Goal: Use online tool/utility: Utilize a website feature to perform a specific function

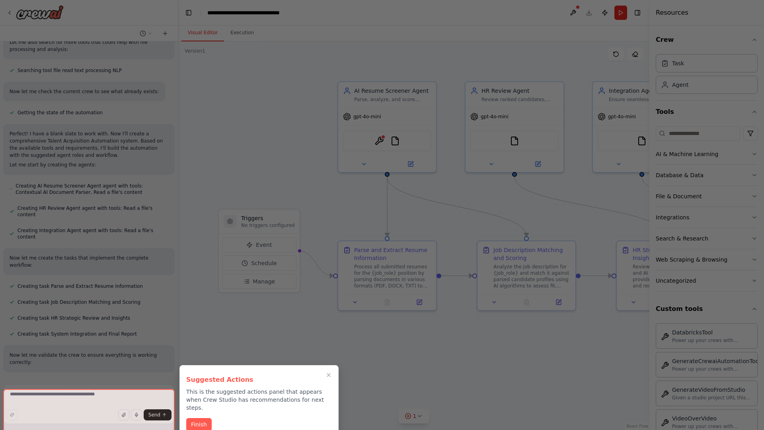
scroll to position [407, 0]
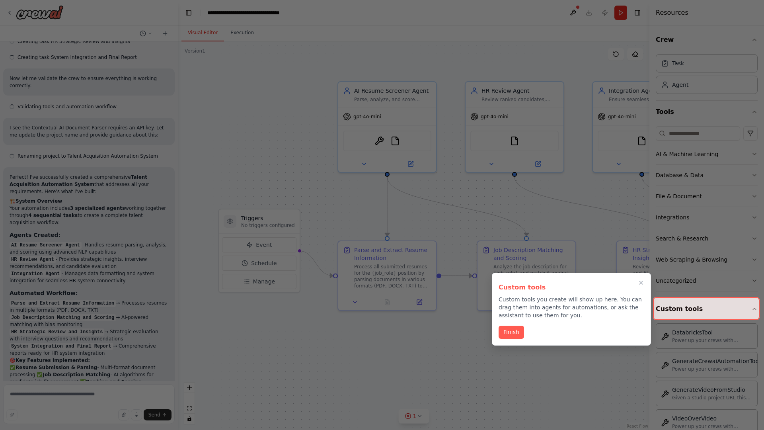
scroll to position [800, 0]
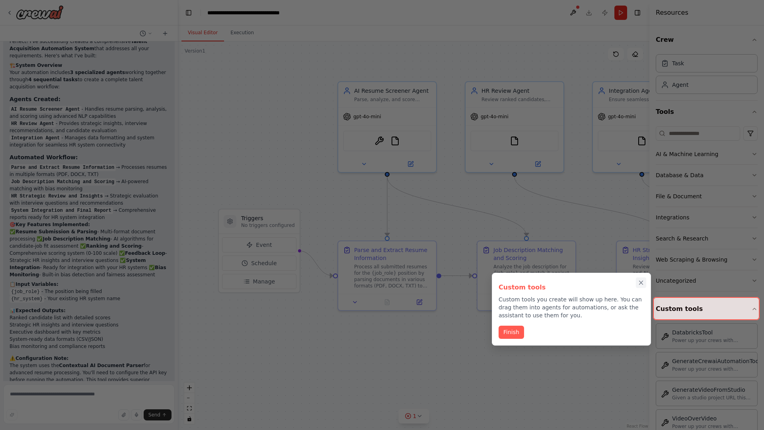
click at [641, 282] on icon "Close walkthrough" at bounding box center [641, 283] width 4 height 4
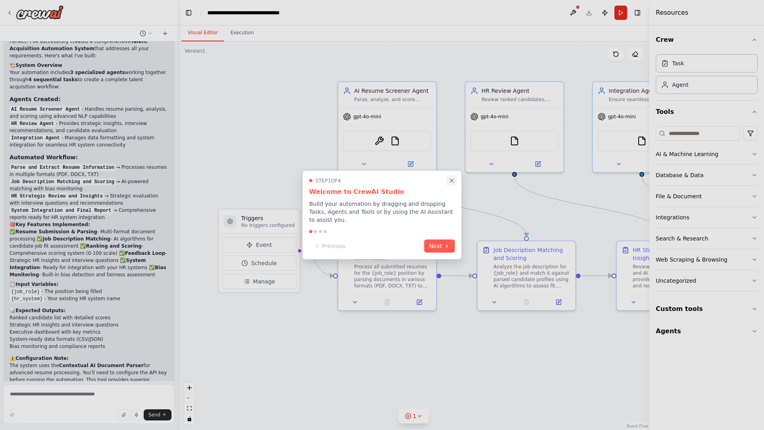
click at [451, 182] on icon "Close walkthrough" at bounding box center [452, 181] width 4 height 4
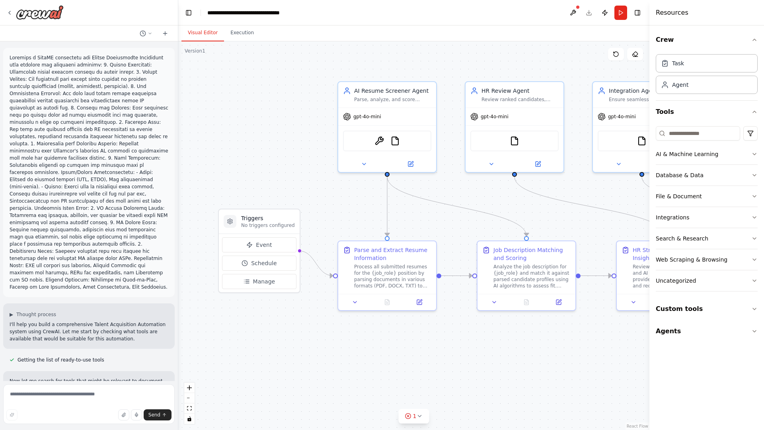
click at [11, 56] on p at bounding box center [89, 172] width 159 height 236
click at [234, 87] on div ".deletable-edge-delete-btn { width: 20px; height: 20px; border: 0px solid #ffff…" at bounding box center [413, 235] width 471 height 388
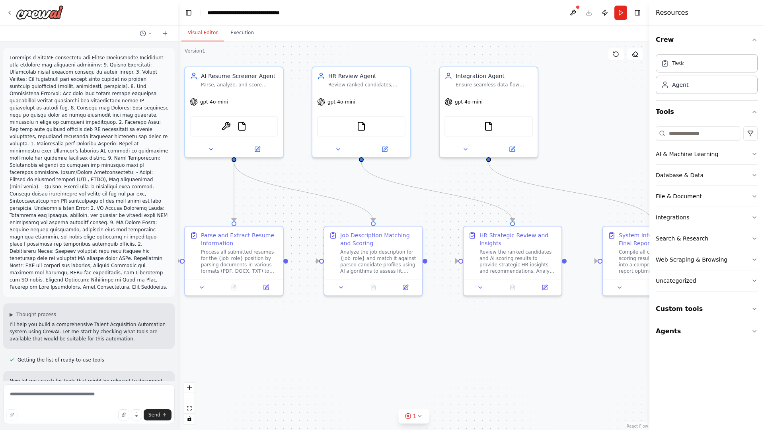
drag, startPoint x: 241, startPoint y: 304, endPoint x: 74, endPoint y: 288, distance: 167.8
click at [74, 288] on div "▶ Thought process I'll help you build a comprehensive Talent Acquisition Automa…" at bounding box center [382, 215] width 764 height 430
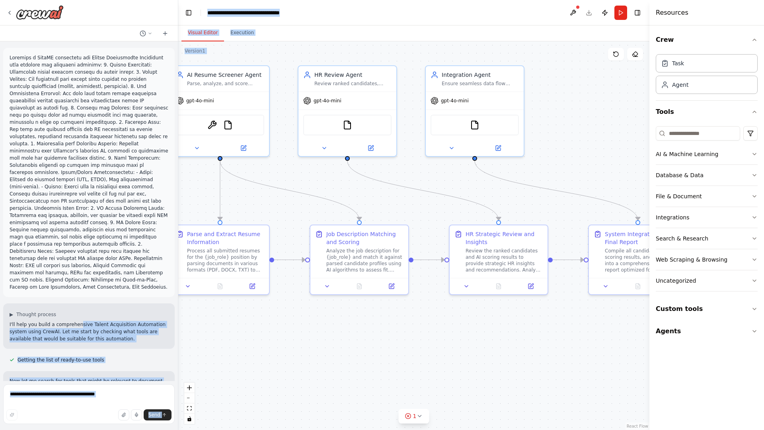
drag, startPoint x: 74, startPoint y: 288, endPoint x: 262, endPoint y: 212, distance: 203.5
click at [262, 212] on div "▶ Thought process I'll help you build a comprehensive Talent Acquisition Automa…" at bounding box center [382, 215] width 764 height 430
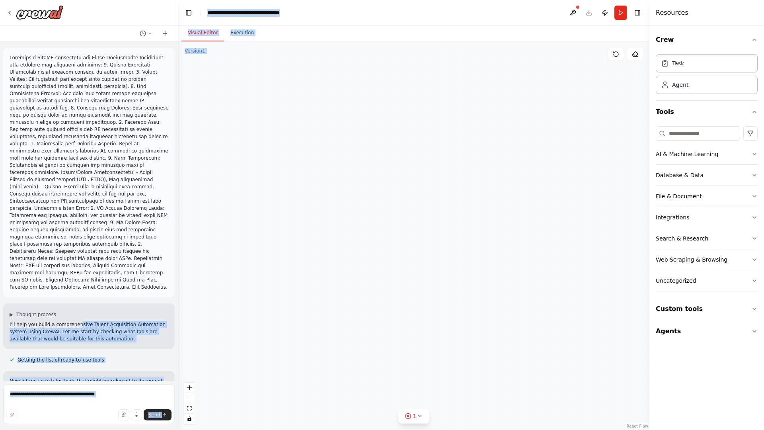
drag, startPoint x: 400, startPoint y: 389, endPoint x: 307, endPoint y: 198, distance: 212.5
click at [307, 198] on div ".deletable-edge-delete-btn { width: 20px; height: 20px; border: 0px solid #ffff…" at bounding box center [413, 235] width 471 height 388
